Goal: Task Accomplishment & Management: Manage account settings

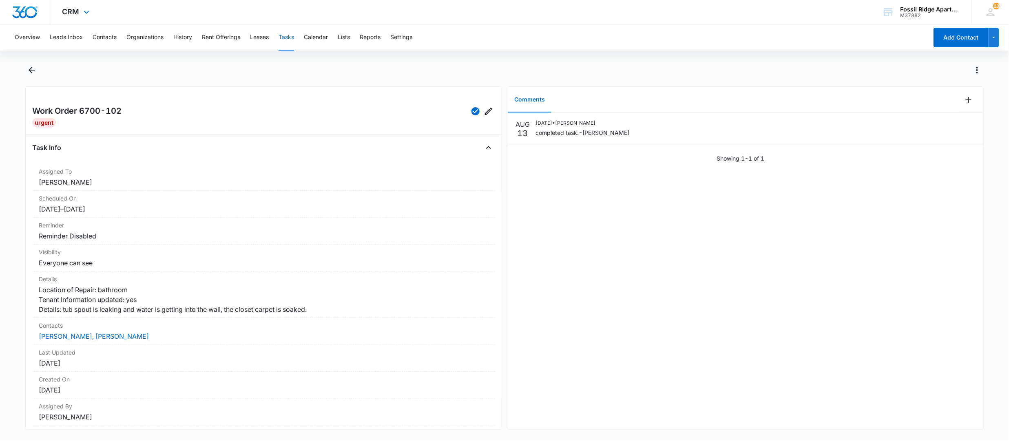
drag, startPoint x: 761, startPoint y: 18, endPoint x: 837, endPoint y: 11, distance: 76.7
click at [762, 18] on div "CRM Apps Reputation Websites Forms CRM Email Social POS Content Ads Intelligenc…" at bounding box center [504, 12] width 1009 height 24
click at [991, 12] on icon at bounding box center [991, 12] width 12 height 12
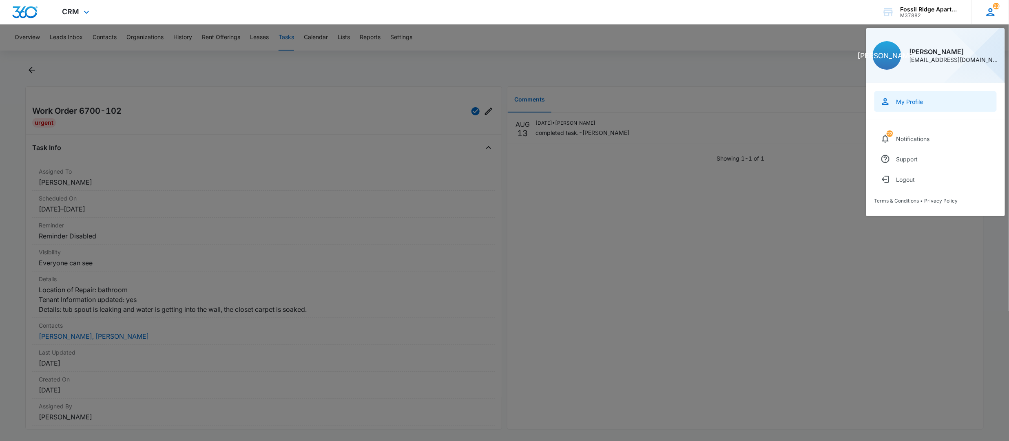
click at [922, 105] on div "My Profile" at bounding box center [909, 101] width 27 height 7
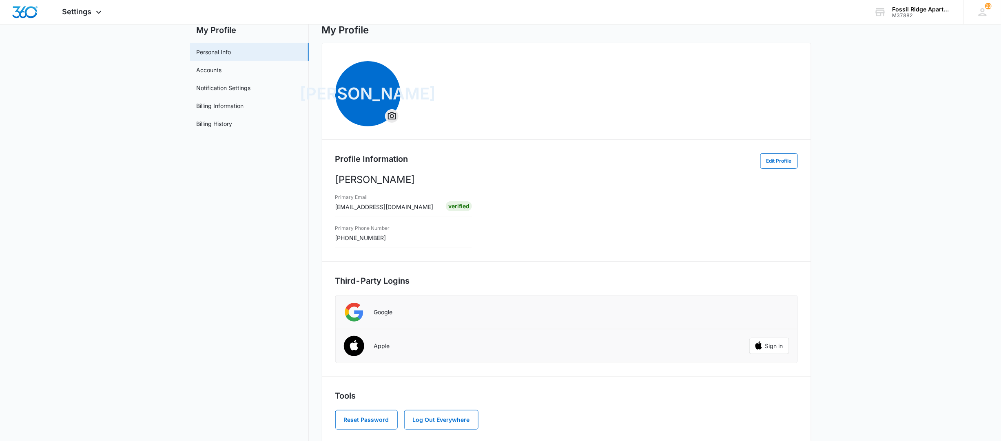
scroll to position [40, 0]
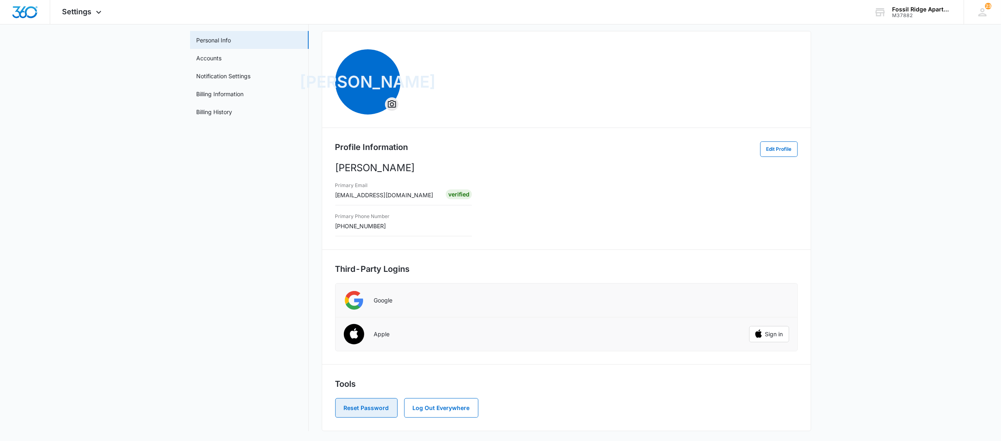
click at [370, 413] on button "Reset Password" at bounding box center [366, 408] width 62 height 20
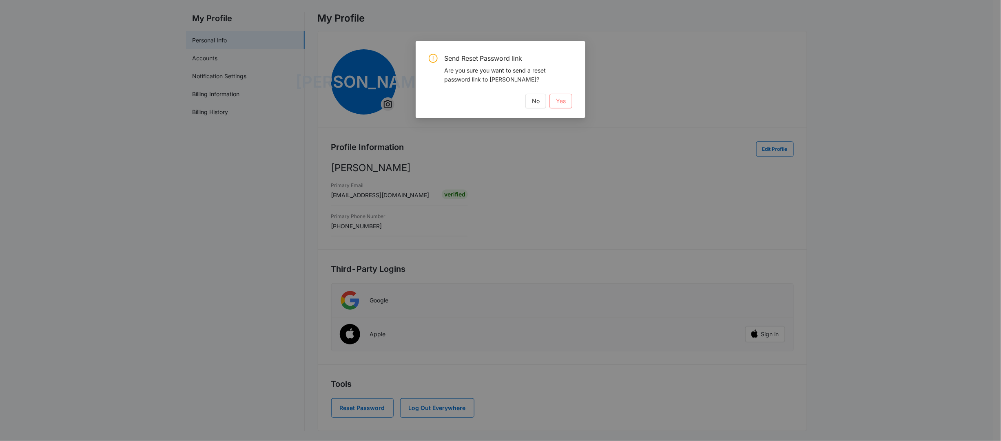
click at [564, 106] on button "Yes" at bounding box center [560, 101] width 23 height 15
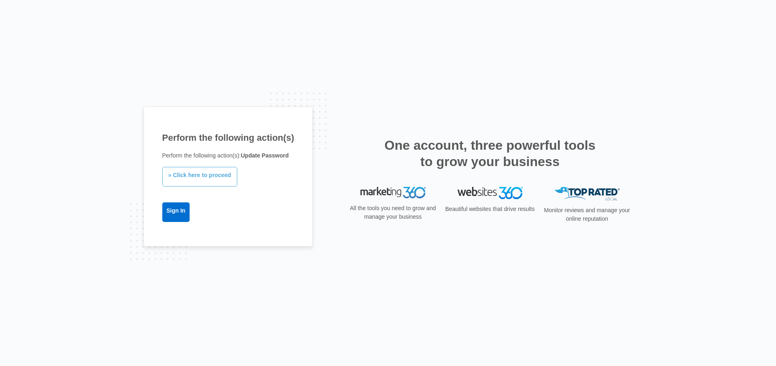
click at [209, 174] on link "» Click here to proceed" at bounding box center [199, 177] width 75 height 20
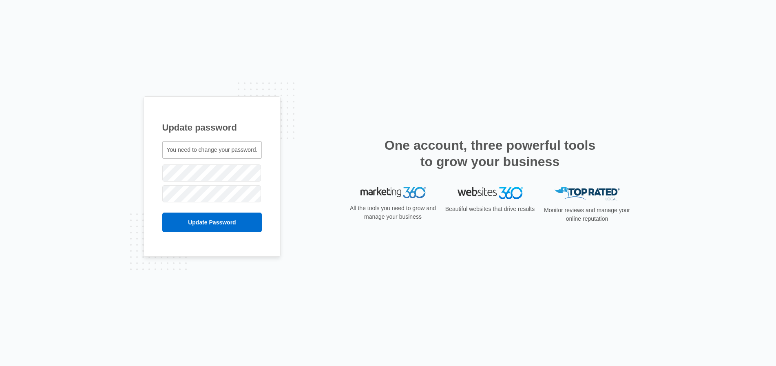
click at [171, 148] on span "You need to change your password." at bounding box center [212, 149] width 91 height 7
click at [227, 223] on input "Update Password" at bounding box center [212, 222] width 100 height 20
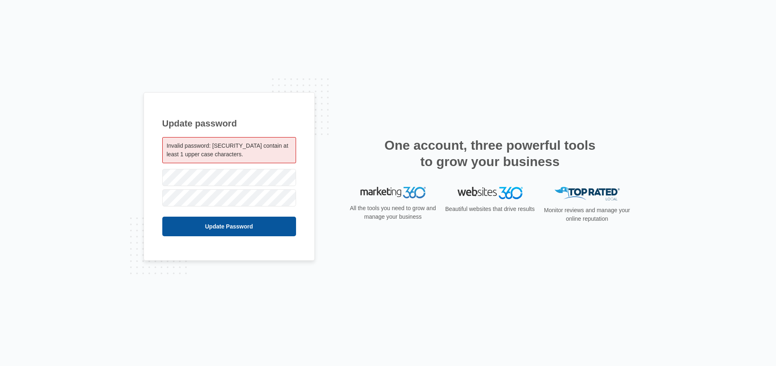
click at [167, 223] on input "Update Password" at bounding box center [229, 227] width 134 height 20
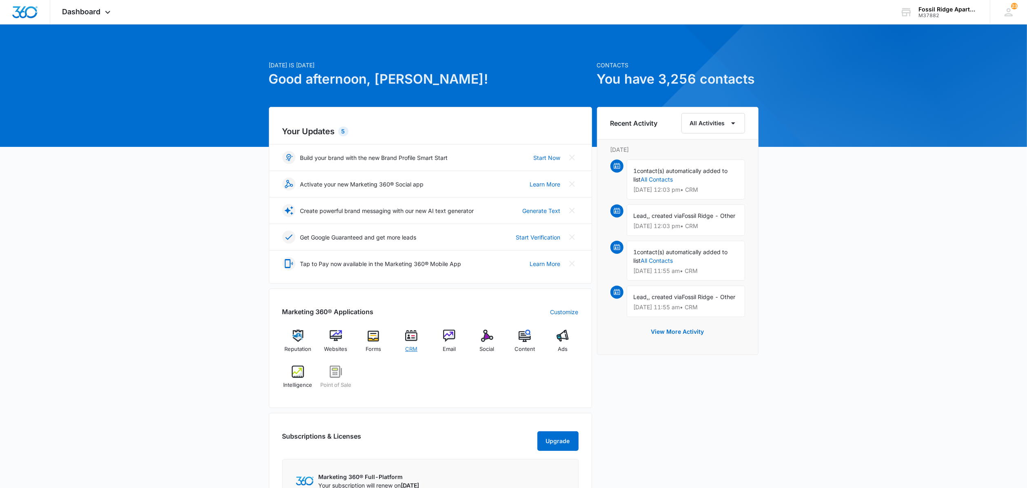
click at [412, 337] on img at bounding box center [411, 336] width 12 height 12
